Goal: Transaction & Acquisition: Obtain resource

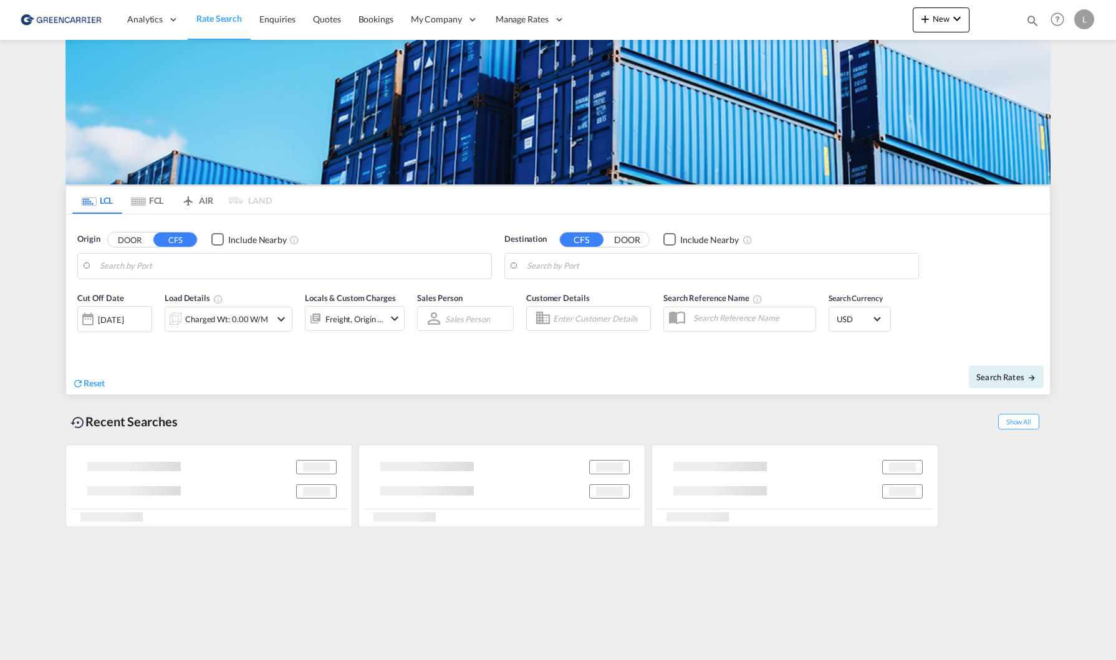
type input "[GEOGRAPHIC_DATA], NOOSL"
type input "Cat Lai, VNCLI"
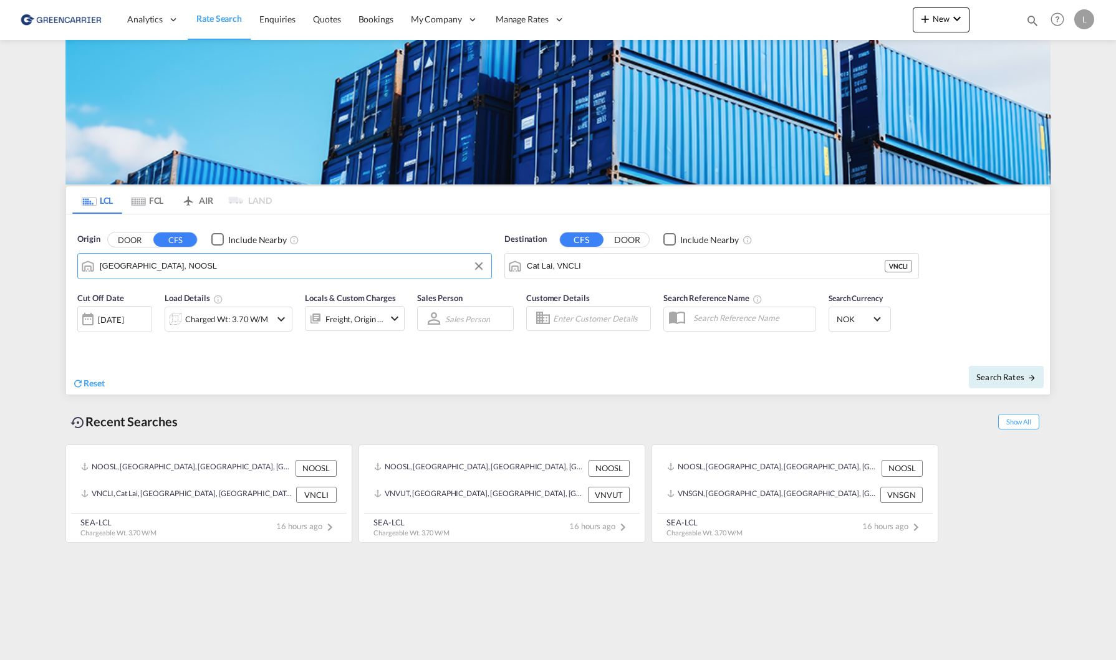
click at [286, 266] on input "[GEOGRAPHIC_DATA], NOOSL" at bounding box center [292, 266] width 385 height 19
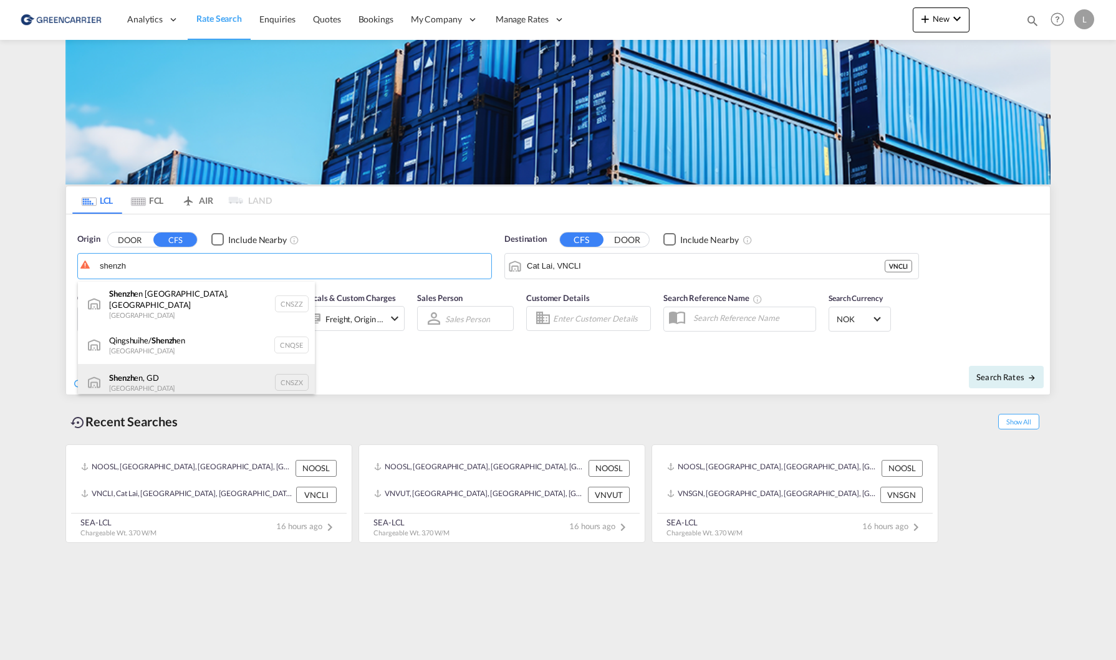
click at [208, 364] on div "Shenzh en, GD China CNSZX" at bounding box center [196, 382] width 237 height 37
type input "Shenzhen, GD, CNSZX"
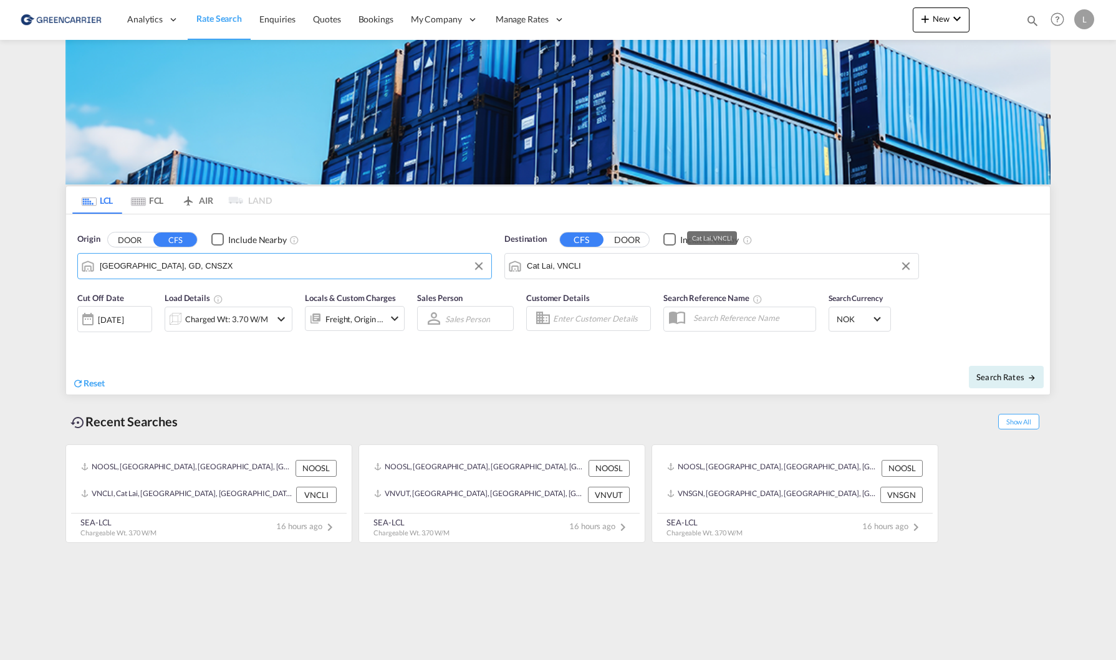
click at [657, 266] on input "Cat Lai, VNCLI" at bounding box center [719, 266] width 385 height 19
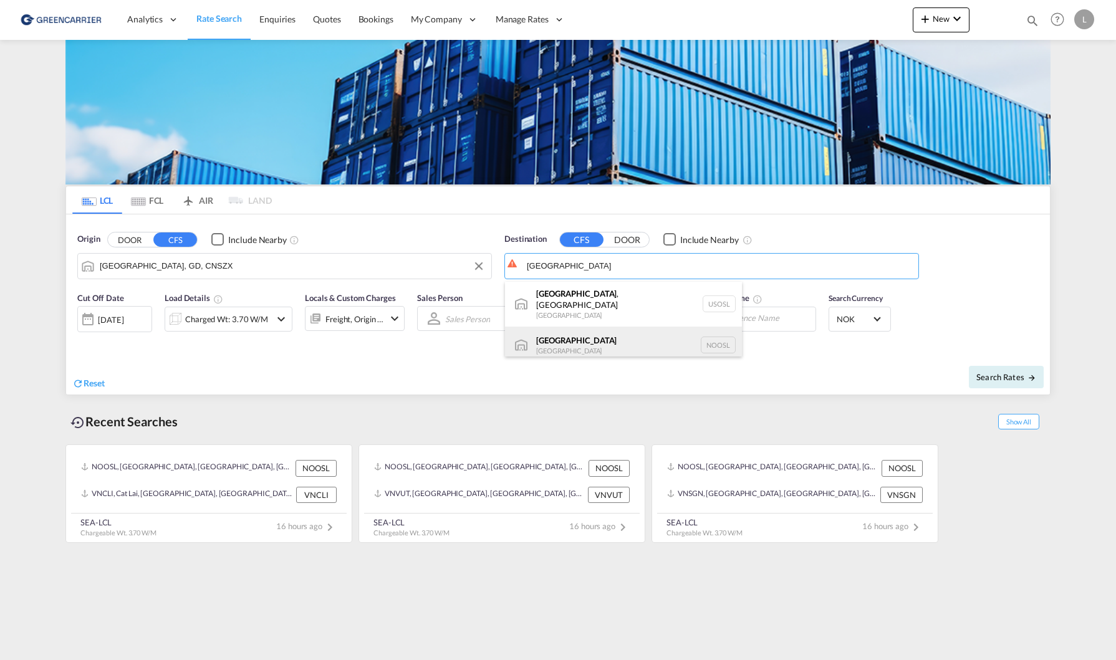
click at [626, 334] on div "Oslo Norway NOOSL" at bounding box center [623, 345] width 237 height 37
type input "[GEOGRAPHIC_DATA], NOOSL"
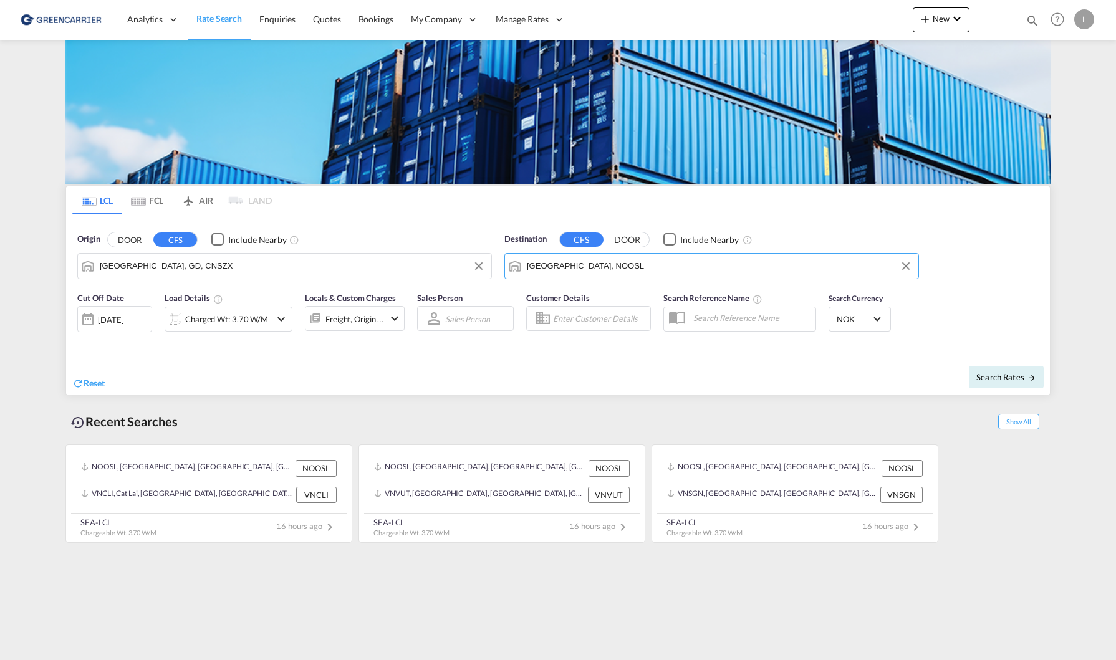
click at [248, 321] on div "Charged Wt: 3.70 W/M" at bounding box center [226, 318] width 83 height 17
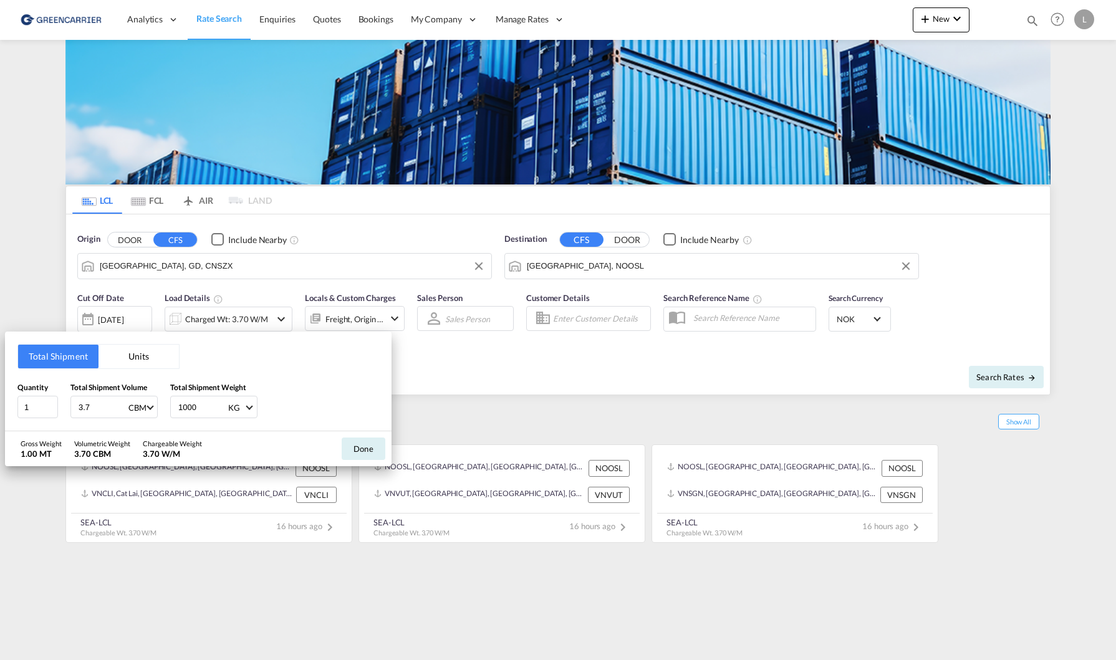
drag, startPoint x: 103, startPoint y: 406, endPoint x: 66, endPoint y: 408, distance: 36.8
click at [66, 408] on div "Quantity 1 Total Shipment Volume 3.7 CBM CBM CFT Total Shipment Weight 1000 KG …" at bounding box center [198, 400] width 362 height 37
type input "1"
click at [362, 457] on button "Done" at bounding box center [364, 449] width 44 height 22
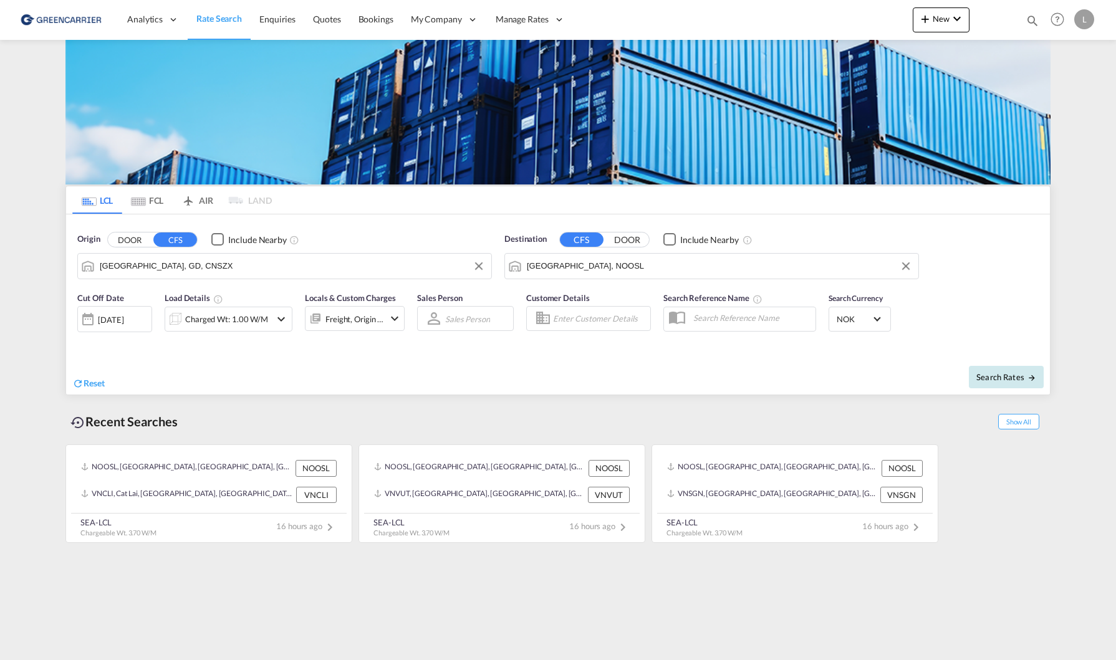
click at [1015, 384] on button "Search Rates" at bounding box center [1006, 377] width 75 height 22
type input "CNSZX to NOOSL / 15 Aug 2025"
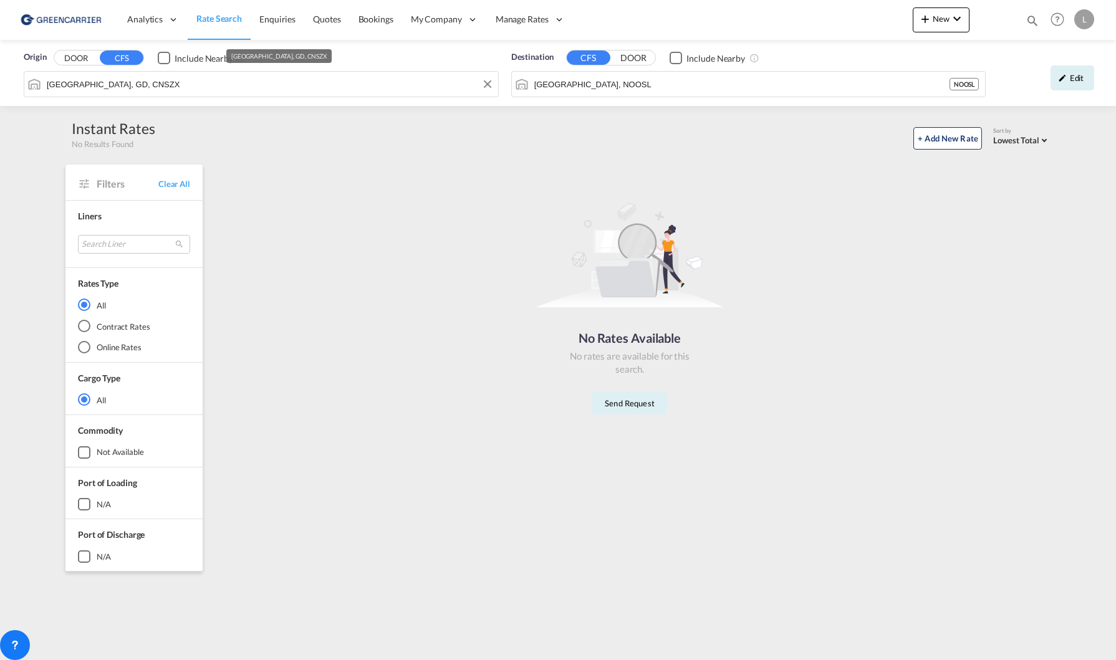
click at [291, 85] on input "Shenzhen, GD, CNSZX" at bounding box center [269, 84] width 445 height 19
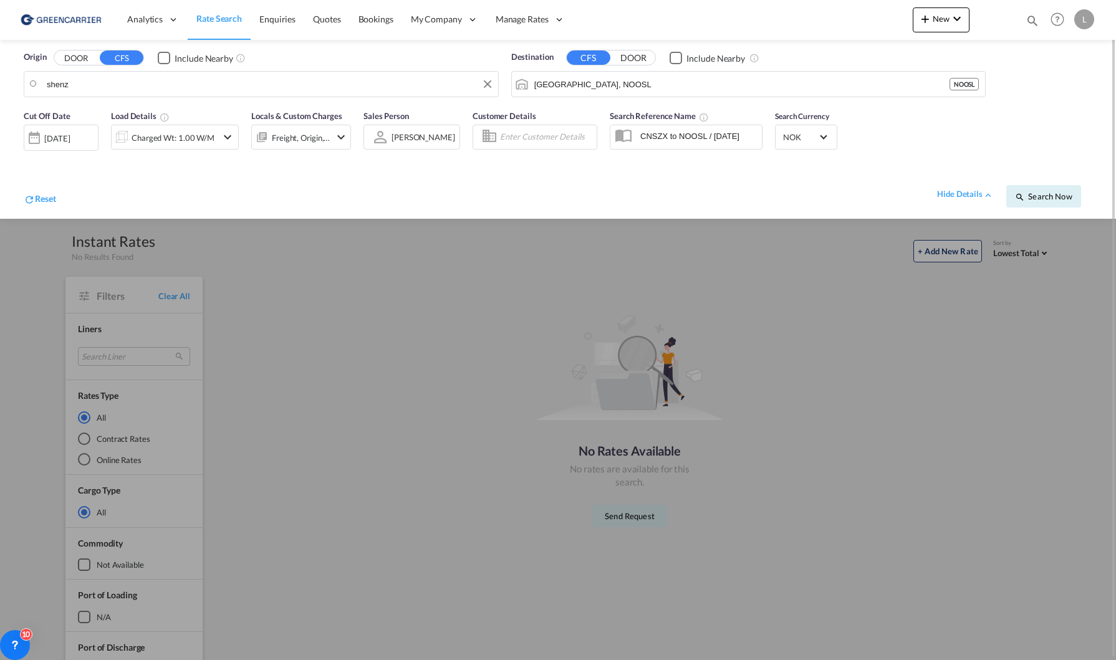
click at [155, 90] on body "Analytics Reports Dashboard Rate Search Enquiries Quotes Bookings" at bounding box center [558, 330] width 1116 height 660
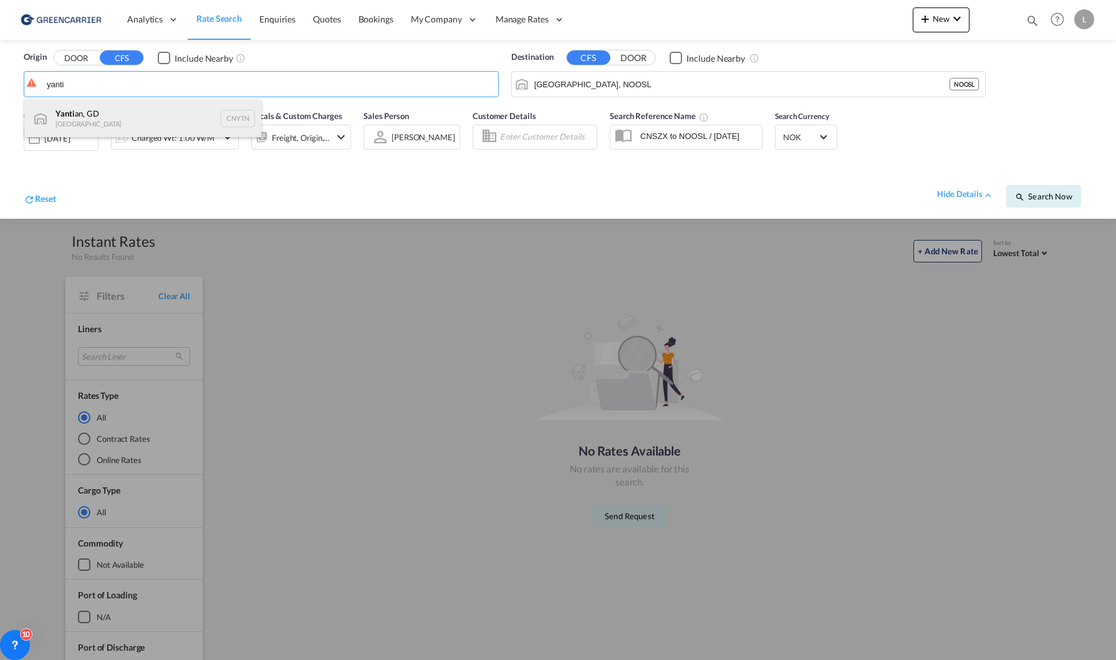
click at [151, 117] on div "Yanti an, GD China CNYTN" at bounding box center [142, 118] width 237 height 37
type input "Yantian, GD, CNYTN"
click at [1063, 201] on span "Search Now" at bounding box center [1043, 196] width 57 height 10
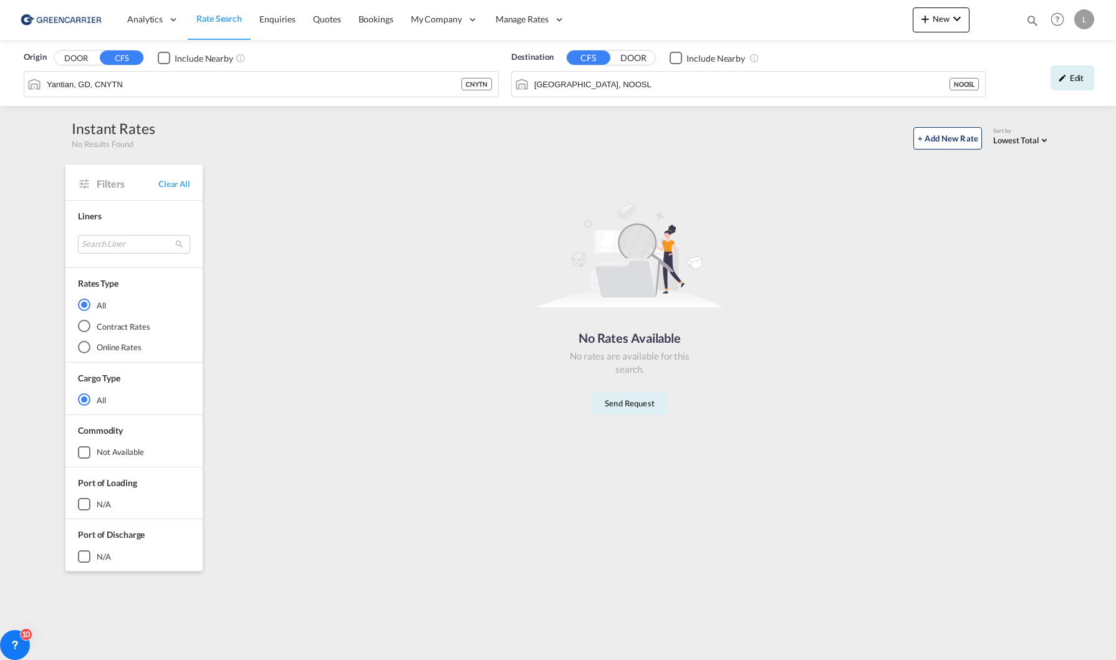
click at [200, 75] on input "Yantian, GD, CNYTN" at bounding box center [254, 84] width 415 height 19
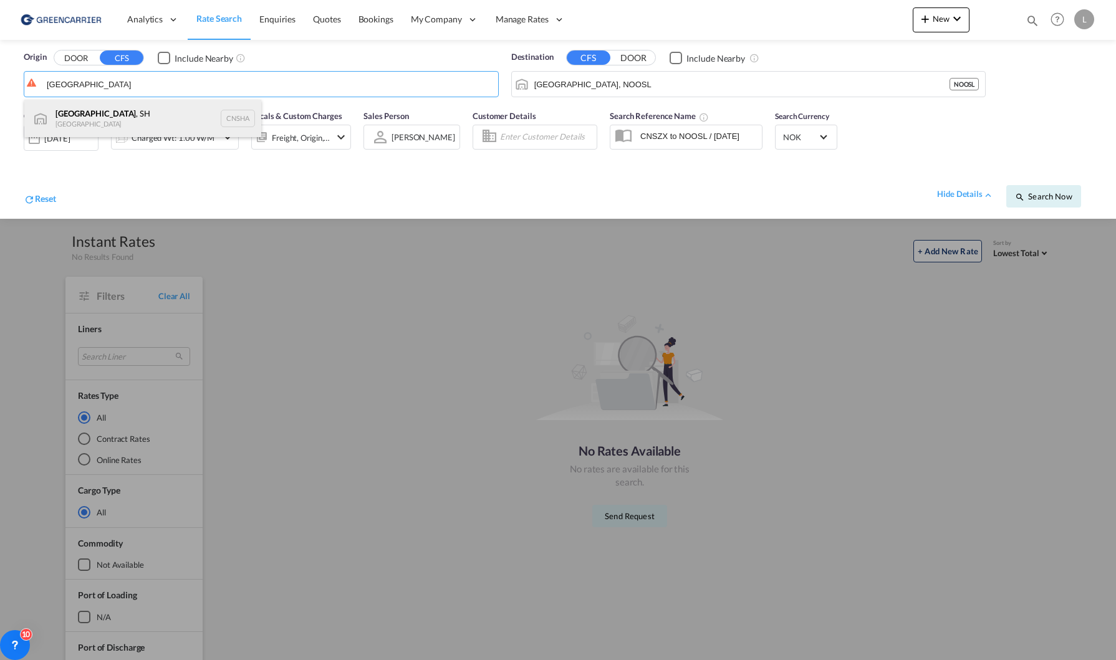
click at [188, 120] on div "Shanghai , SH China CNSHA" at bounding box center [142, 118] width 237 height 37
type input "Shanghai, SH, CNSHA"
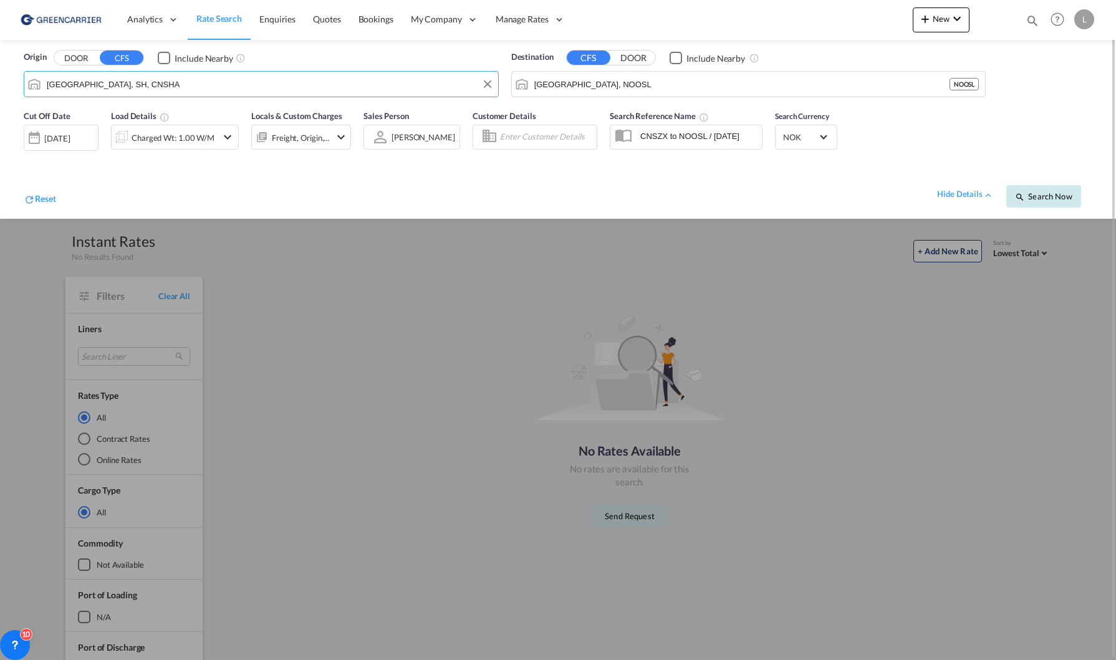
click at [1054, 190] on button "Search Now" at bounding box center [1043, 196] width 75 height 22
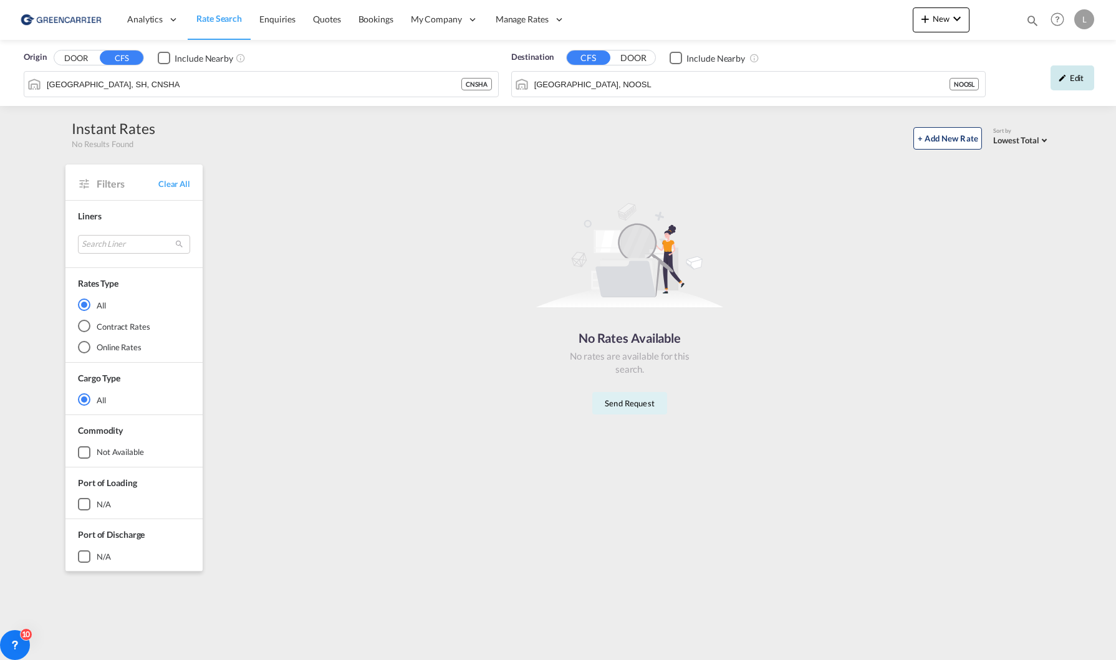
click at [1064, 81] on md-icon "icon-pencil" at bounding box center [1062, 78] width 9 height 9
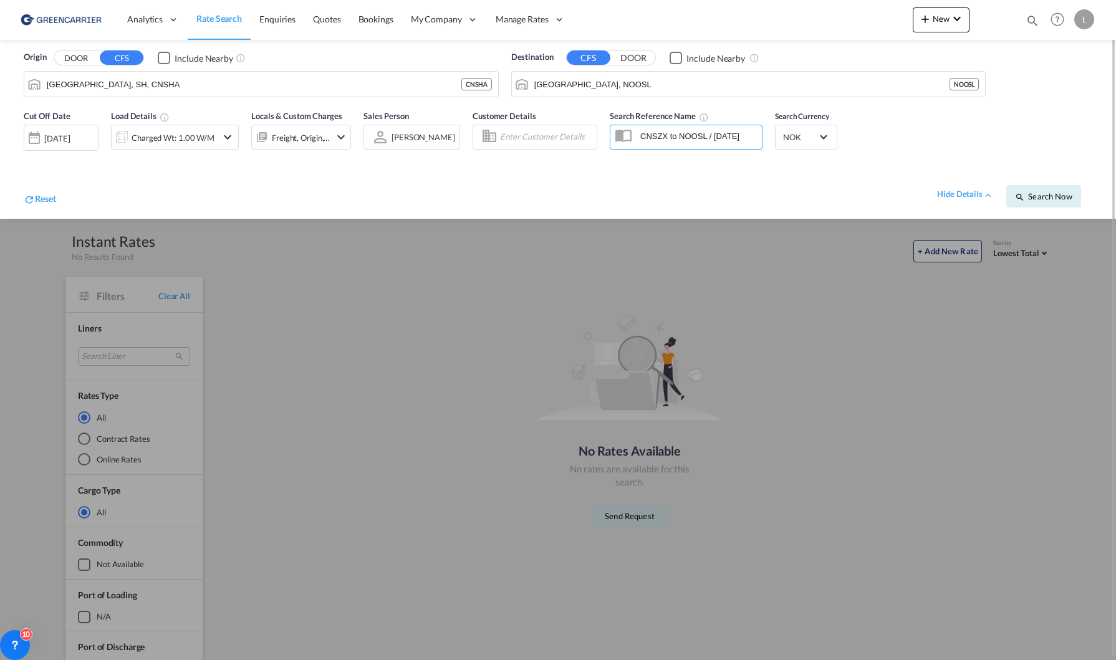
click at [741, 138] on input "CNSZX to NOOSL / 15 Aug 2025" at bounding box center [698, 136] width 128 height 19
click at [753, 137] on input "CNSZX to NOOSL / 15 Aug 2025" at bounding box center [698, 136] width 128 height 19
click at [1059, 193] on span "Search Now" at bounding box center [1043, 196] width 57 height 10
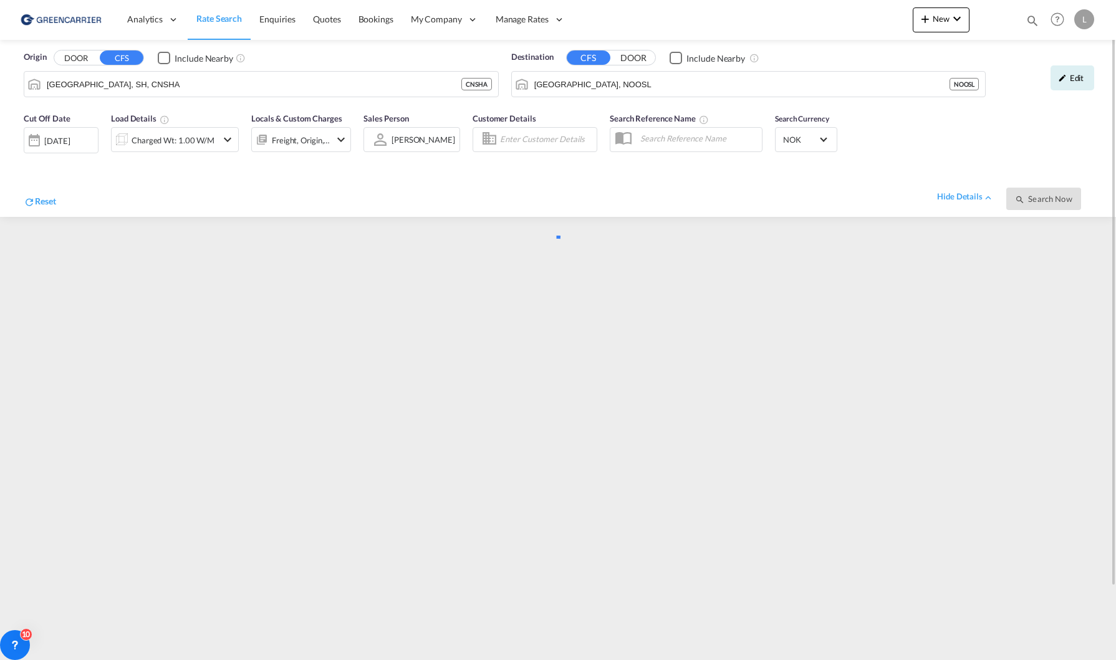
type input "CNSHA to NOOSL / 15 Aug 2025"
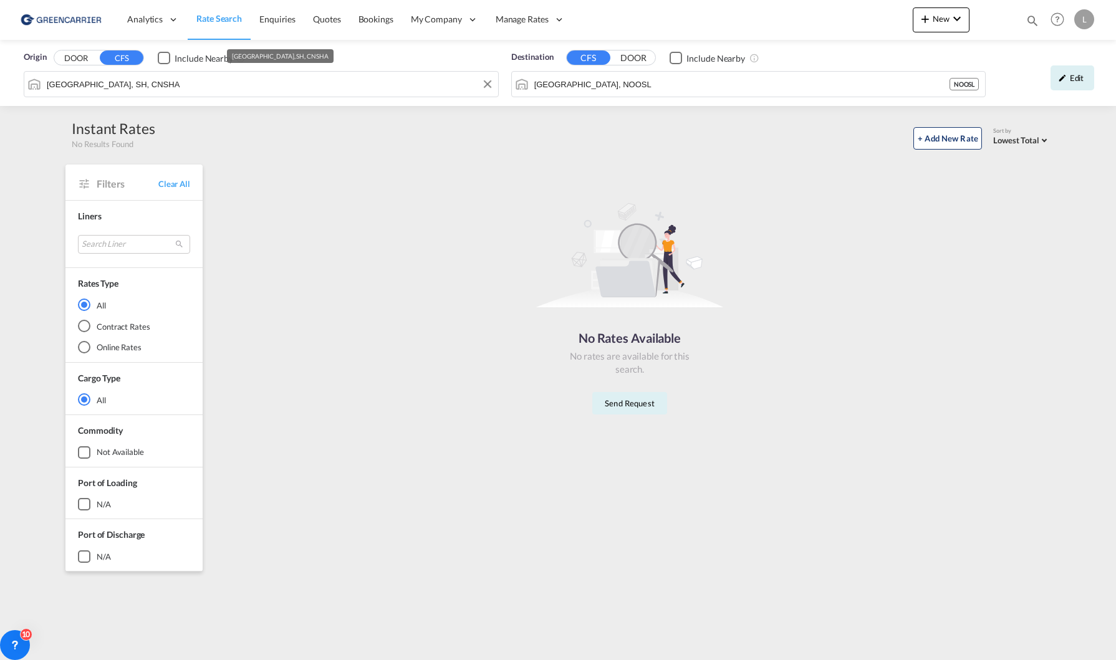
click at [236, 90] on div "Origin DOOR CFS Include Nearby Shanghai, SH, CNSHA Destination CFS DOOR Include…" at bounding box center [558, 73] width 1116 height 66
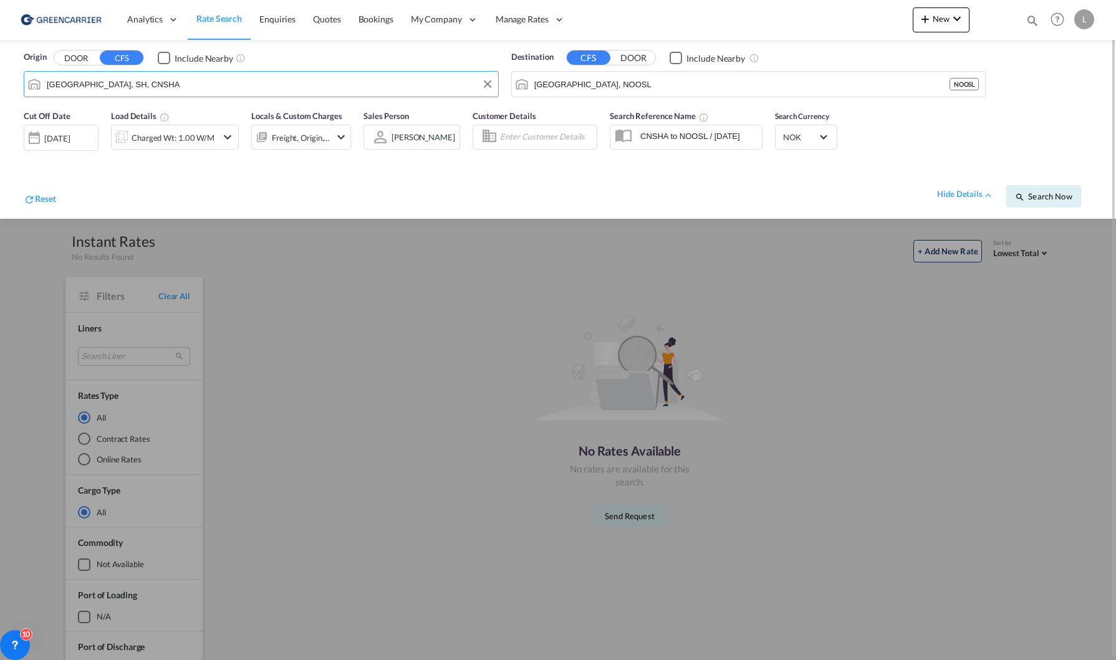
click at [236, 90] on input "Shanghai, SH, CNSHA" at bounding box center [269, 84] width 445 height 19
drag, startPoint x: 155, startPoint y: 87, endPoint x: 33, endPoint y: 85, distance: 121.6
type input "shanghai"
